Goal: Task Accomplishment & Management: Manage account settings

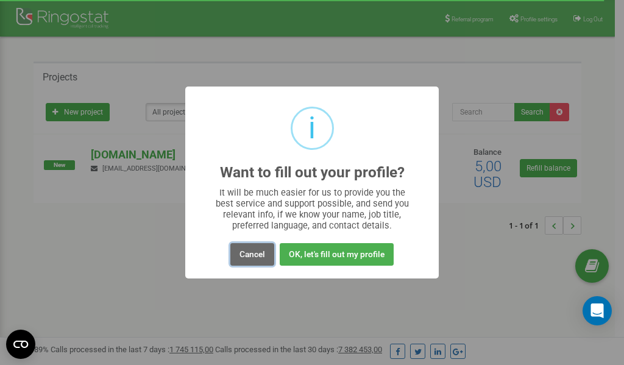
click at [254, 253] on button "Cancel" at bounding box center [252, 254] width 44 height 23
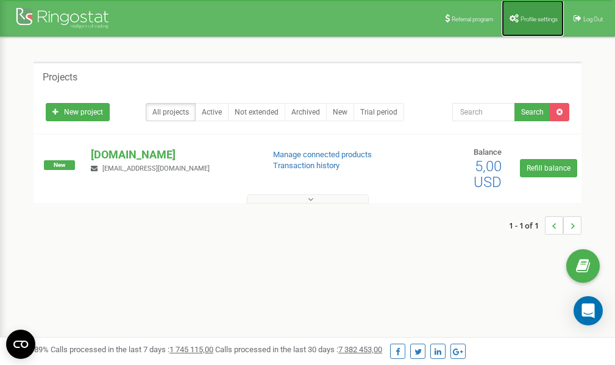
click at [531, 19] on span "Profile settings" at bounding box center [539, 19] width 37 height 7
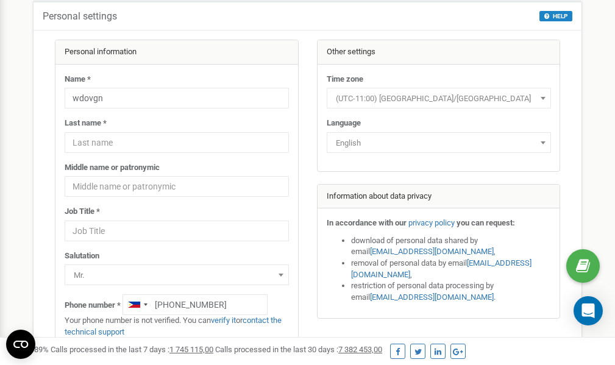
scroll to position [61, 0]
click at [230, 321] on link "verify it" at bounding box center [223, 320] width 25 height 9
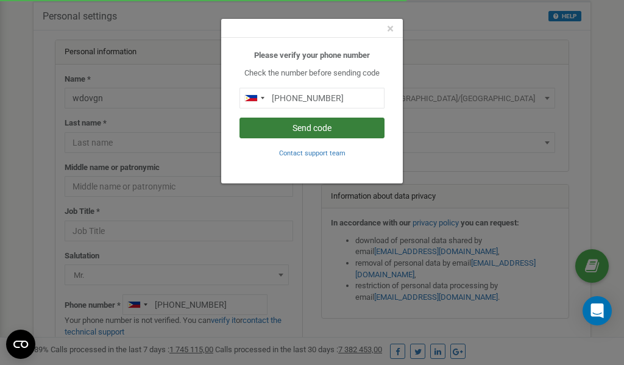
click at [313, 129] on button "Send code" at bounding box center [312, 128] width 145 height 21
